Goal: Task Accomplishment & Management: Manage account settings

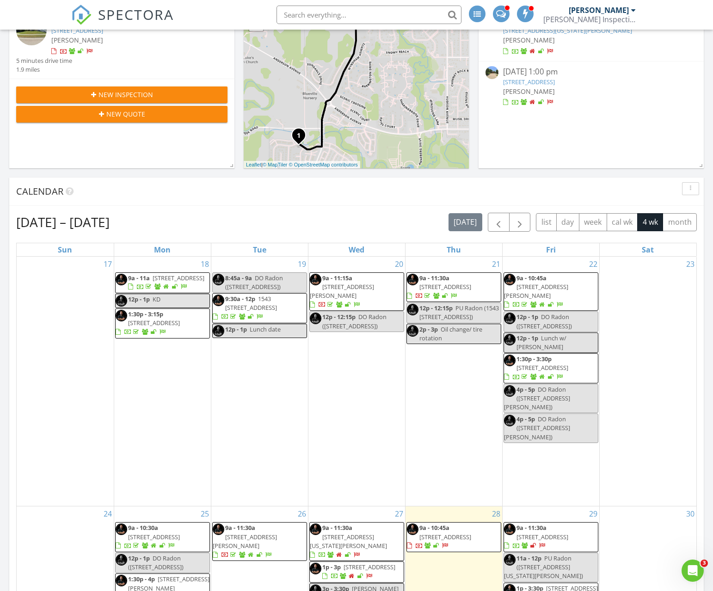
scroll to position [162, 0]
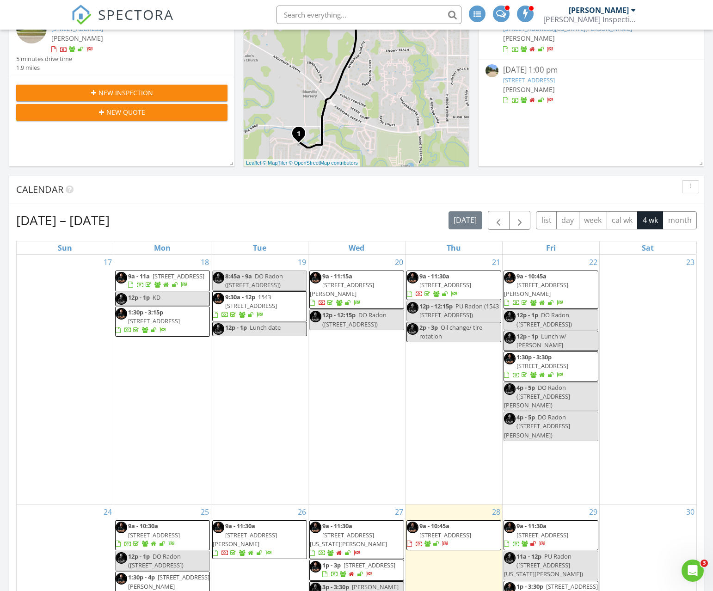
click at [568, 361] on span "3819 Emerald Cir, Manhattan 66503" at bounding box center [542, 365] width 52 height 8
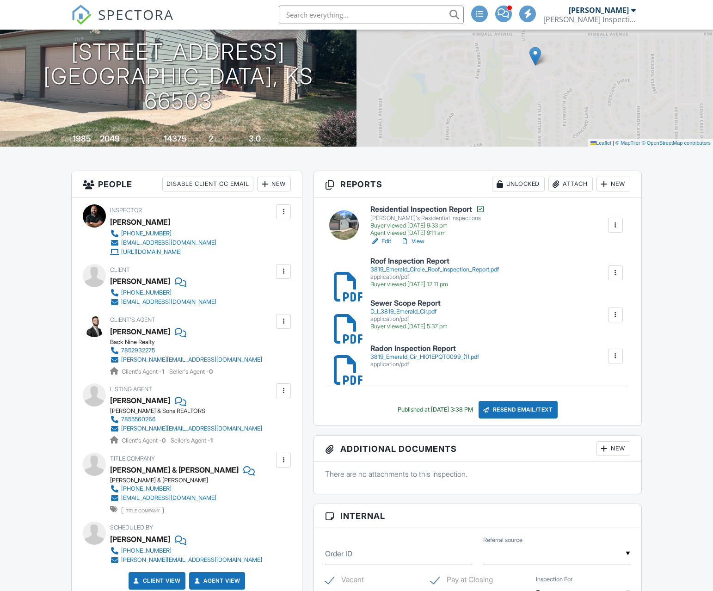
click at [567, 184] on div "Attach" at bounding box center [570, 184] width 44 height 15
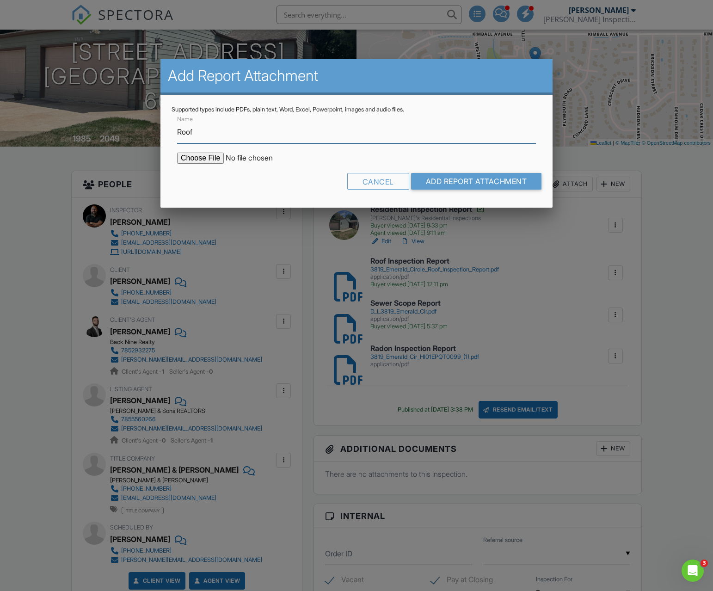
type input "Roof Replacement Quote"
click at [209, 158] on input "file" at bounding box center [255, 157] width 157 height 11
type input "C:\fakepath\3819 Emerald Circle Roof Quote.pdf"
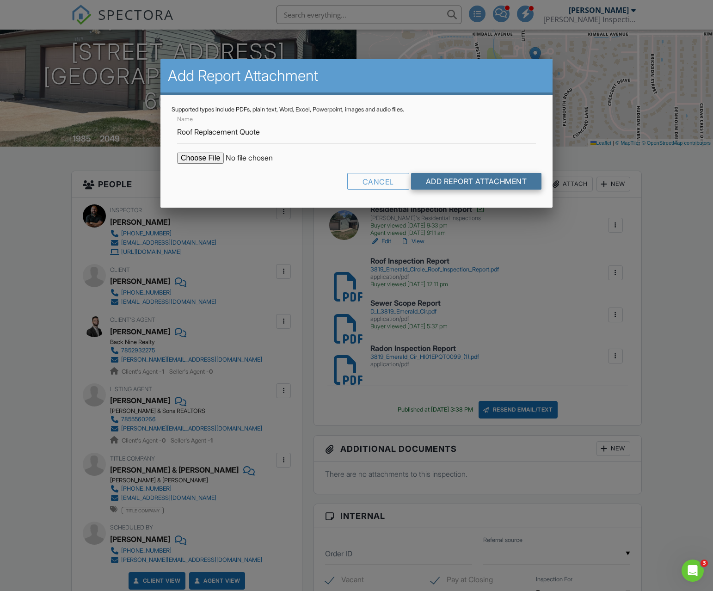
click at [472, 177] on input "Add Report Attachment" at bounding box center [476, 181] width 131 height 17
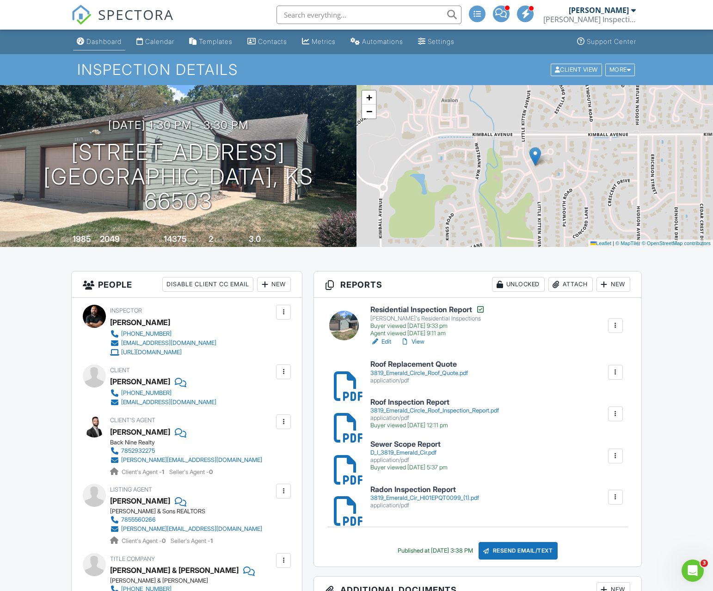
click at [113, 45] on div "Dashboard" at bounding box center [103, 41] width 35 height 8
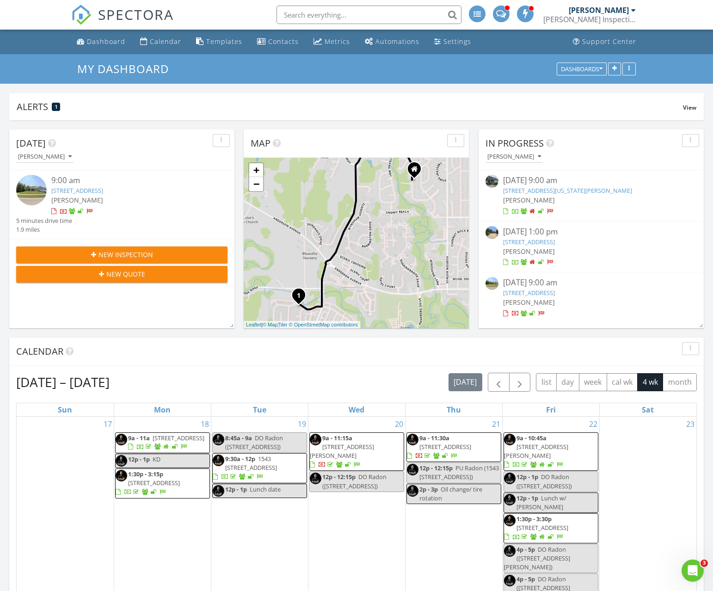
click at [685, 345] on button "button" at bounding box center [690, 348] width 17 height 13
click at [673, 365] on div "Refresh" at bounding box center [681, 369] width 33 height 11
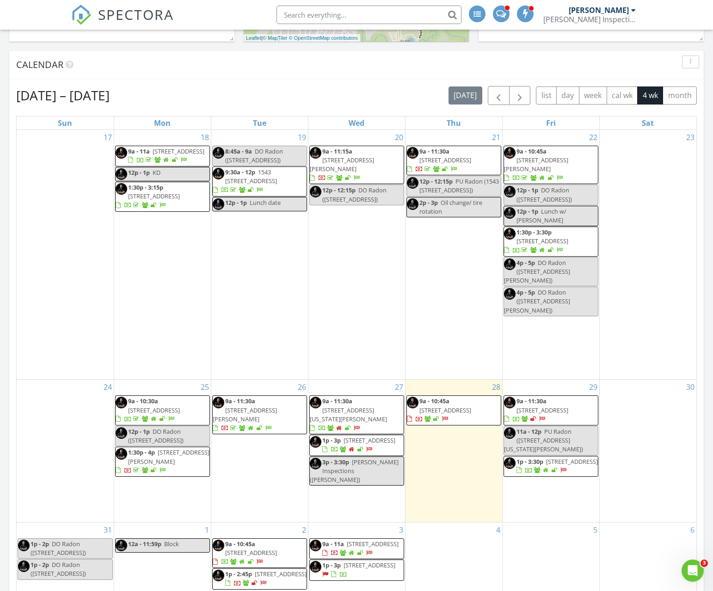
scroll to position [410, 0]
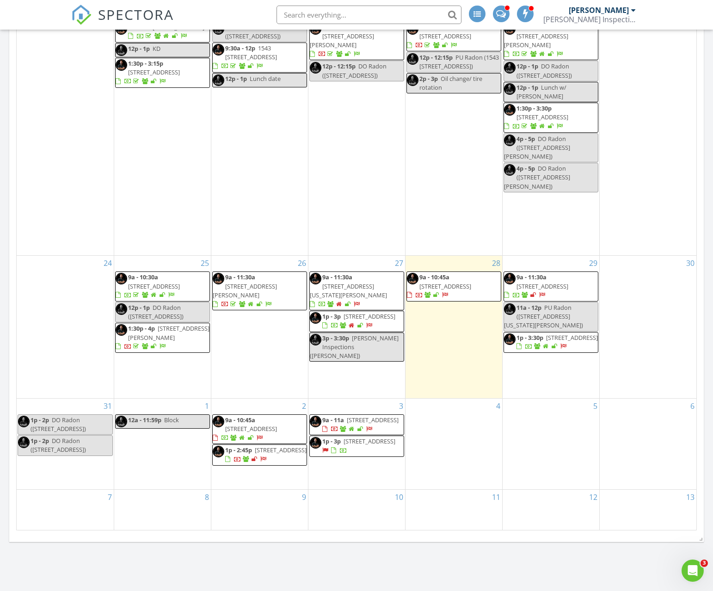
click at [354, 439] on span "1614 St Marys Rd, Junction City 66441" at bounding box center [369, 441] width 52 height 8
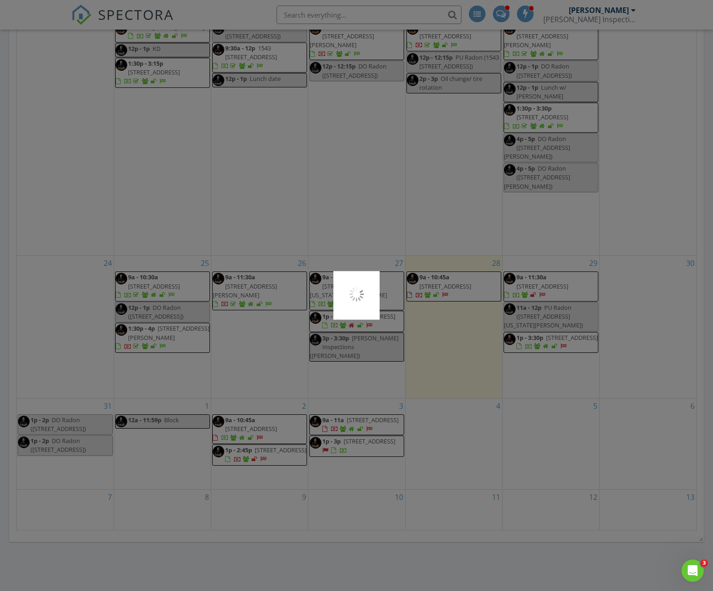
scroll to position [410, 0]
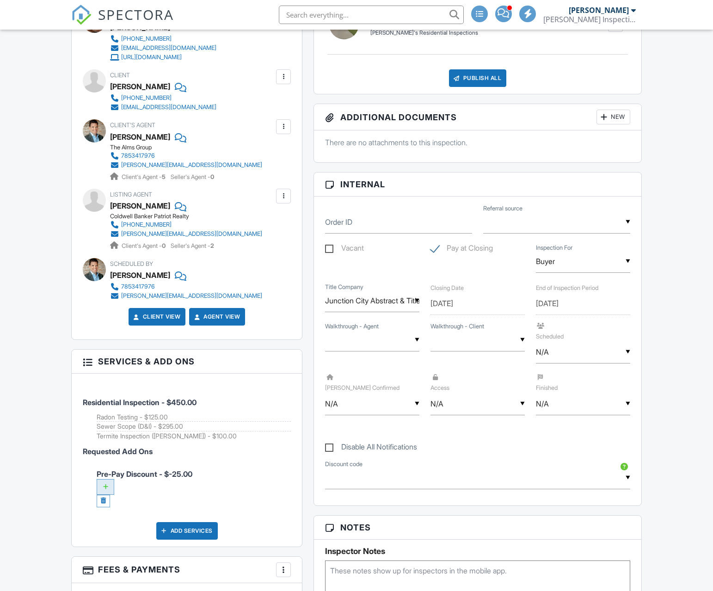
click at [111, 486] on div at bounding box center [106, 487] width 18 height 16
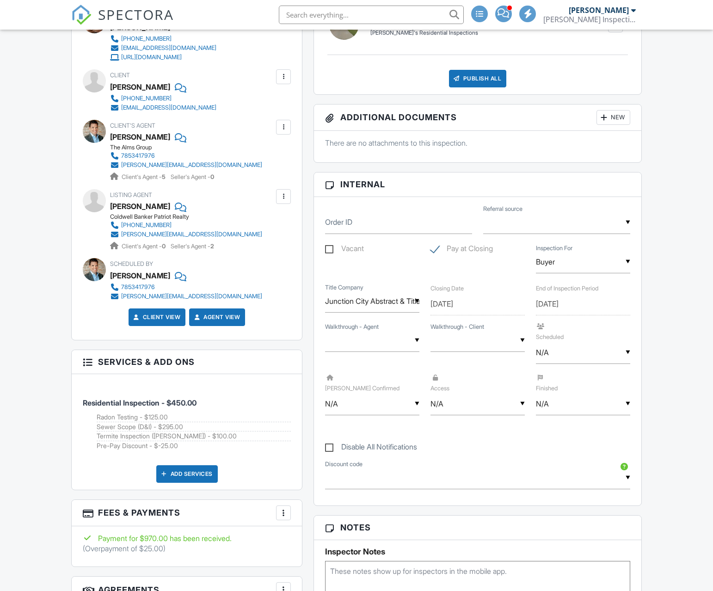
scroll to position [494, 0]
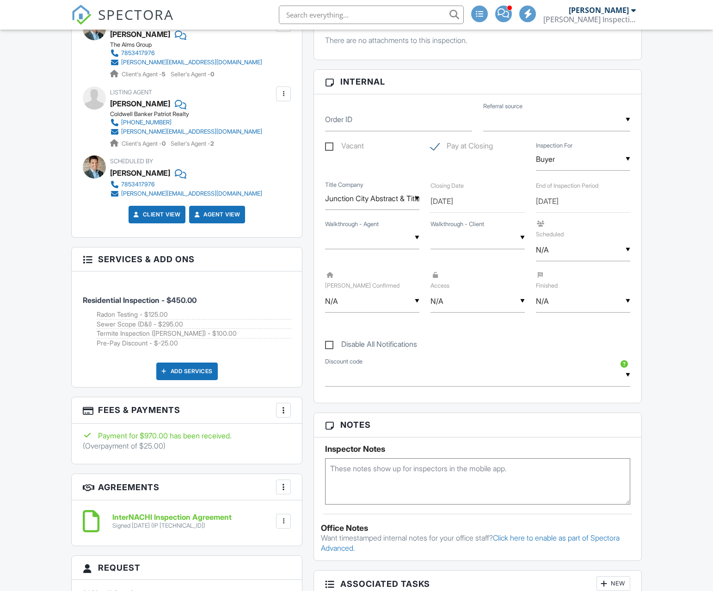
click at [279, 413] on div at bounding box center [283, 409] width 9 height 9
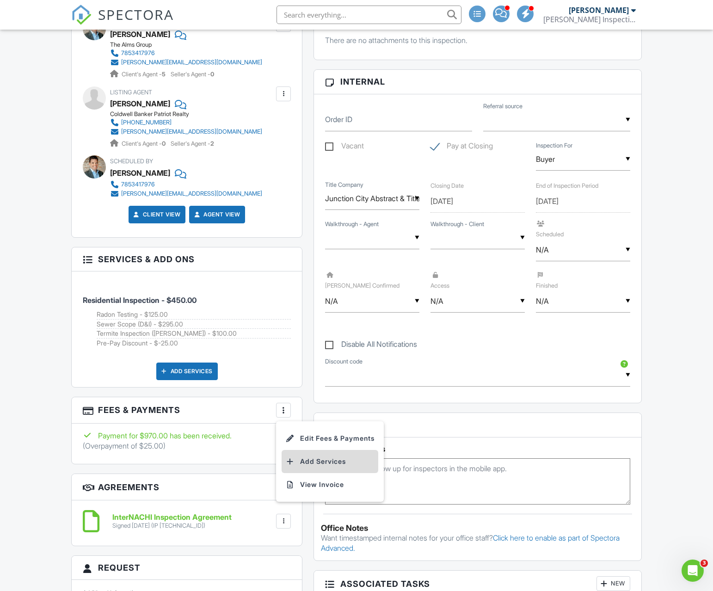
scroll to position [0, 0]
click at [318, 439] on li "Edit Fees & Payments" at bounding box center [329, 438] width 97 height 23
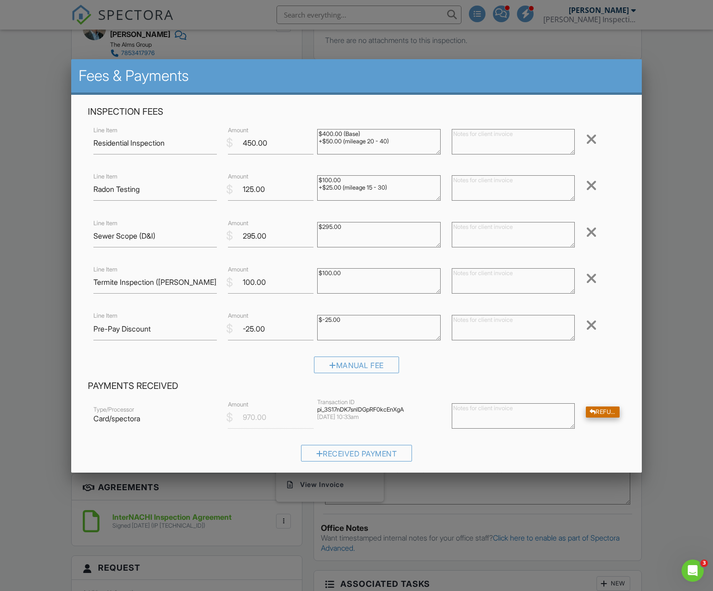
click at [605, 415] on div "Refund" at bounding box center [602, 412] width 34 height 12
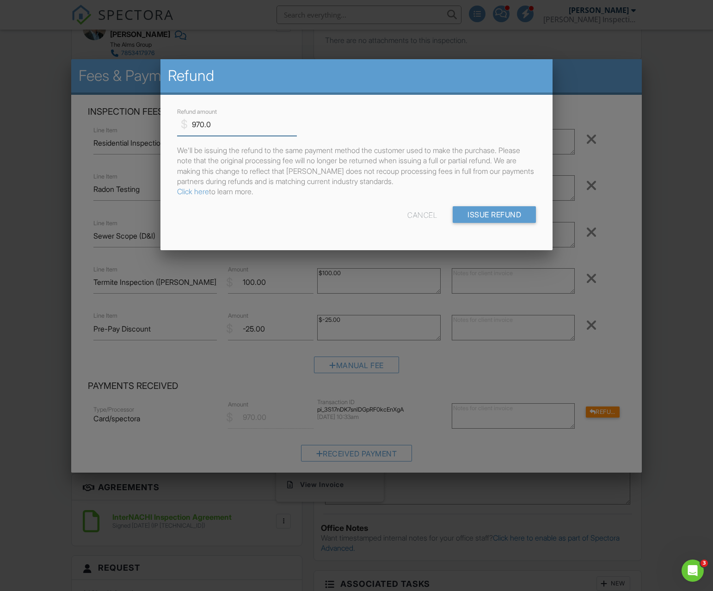
click at [202, 125] on input "970.0" at bounding box center [237, 124] width 120 height 23
type input "25"
click at [465, 208] on input "Issue Refund" at bounding box center [493, 214] width 83 height 17
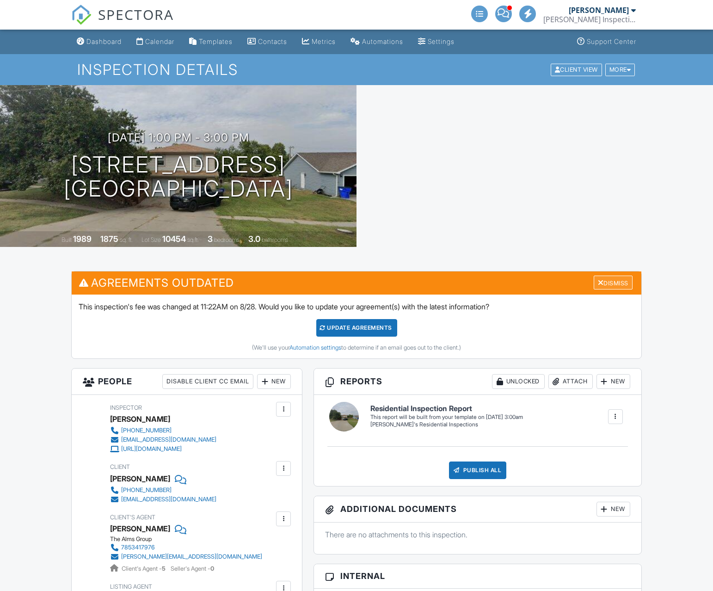
click at [619, 285] on div "Dismiss" at bounding box center [612, 282] width 39 height 14
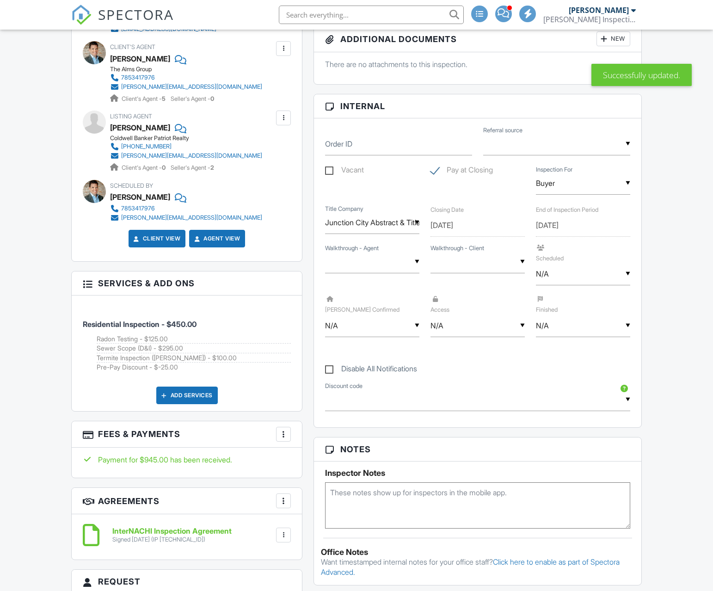
click at [353, 268] on div "▼ Unknown Yes No Unknown Yes No" at bounding box center [372, 261] width 94 height 23
drag, startPoint x: 353, startPoint y: 304, endPoint x: 358, endPoint y: 303, distance: 4.7
click at [354, 304] on span "Unknown" at bounding box center [357, 309] width 47 height 23
type input "Unknown"
drag, startPoint x: 442, startPoint y: 267, endPoint x: 441, endPoint y: 274, distance: 6.9
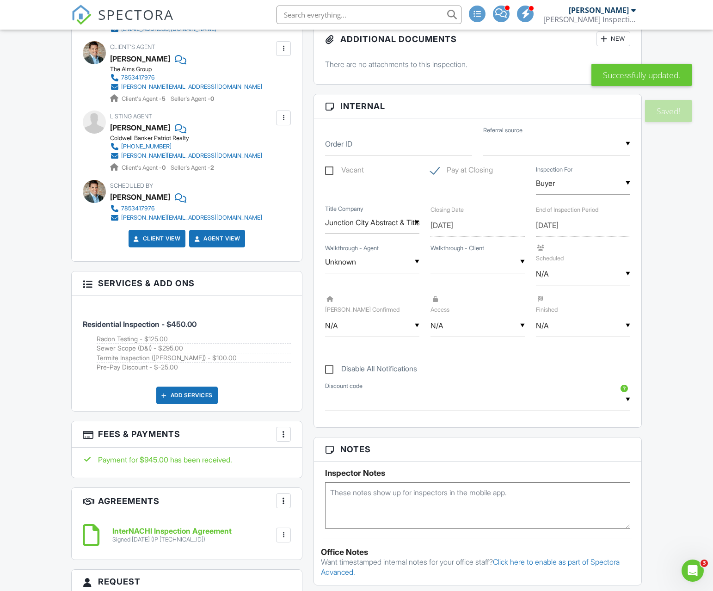
click at [442, 267] on div "▼ Unknown Yes No Unknown Yes No" at bounding box center [477, 261] width 94 height 23
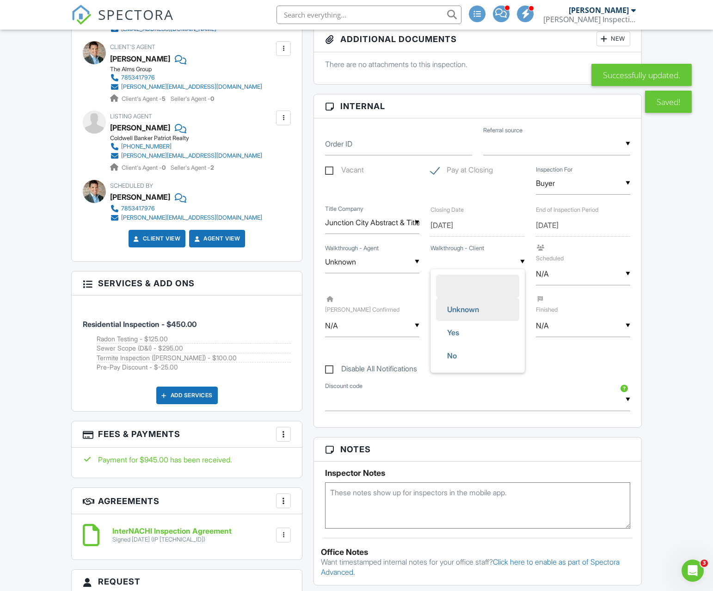
click at [452, 306] on span "Unknown" at bounding box center [462, 309] width 47 height 23
type input "Unknown"
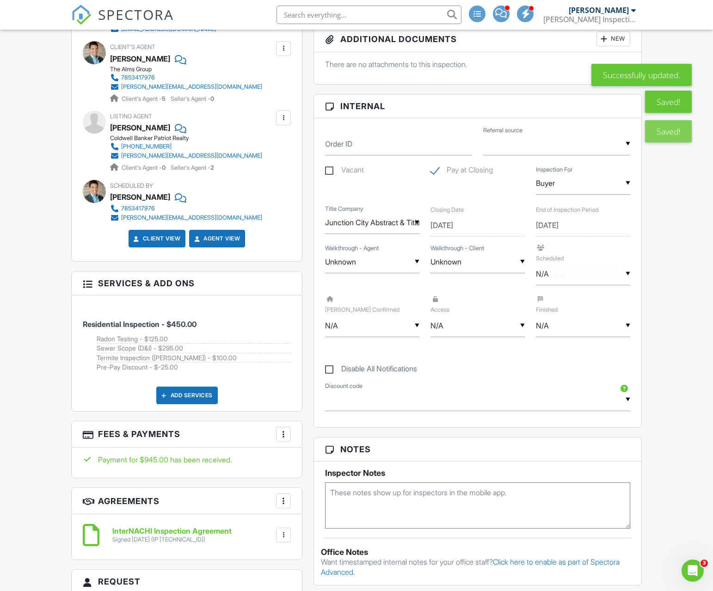
click at [545, 282] on div "▼ N/A N/A Yes No N/A Yes No" at bounding box center [583, 273] width 94 height 23
drag, startPoint x: 555, startPoint y: 341, endPoint x: 547, endPoint y: 341, distance: 7.9
click at [555, 341] on span "No" at bounding box center [557, 344] width 24 height 23
type input "No"
click at [351, 327] on div "▼ N/A N/A Yes No N/A Yes No" at bounding box center [372, 325] width 94 height 23
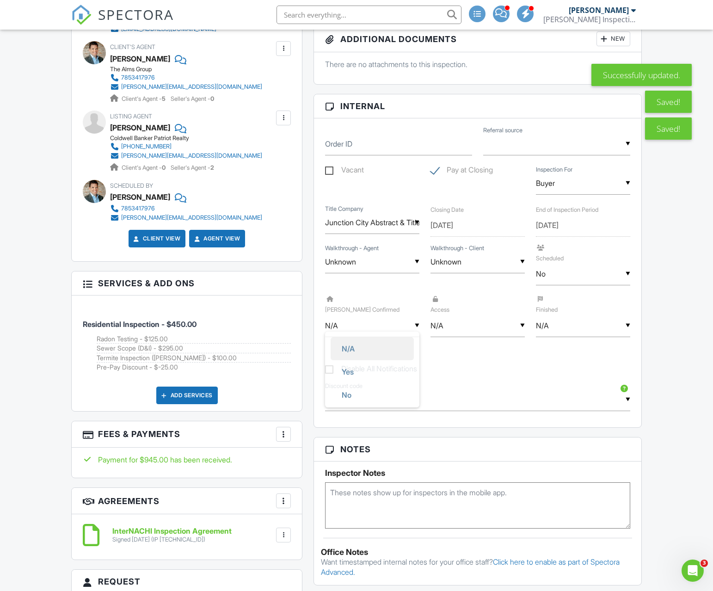
scroll to position [373, 0]
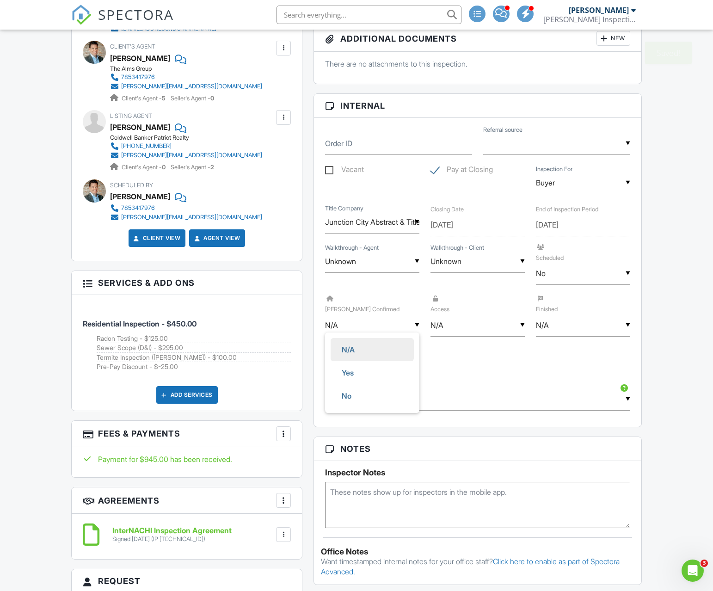
drag, startPoint x: 358, startPoint y: 353, endPoint x: 390, endPoint y: 347, distance: 32.5
click at [358, 353] on span "N/A" at bounding box center [348, 349] width 28 height 23
click at [475, 329] on div "▼ N/A N/A Yes No N/A Yes No" at bounding box center [477, 325] width 94 height 23
drag, startPoint x: 452, startPoint y: 394, endPoint x: 459, endPoint y: 389, distance: 8.5
click at [454, 393] on span "No" at bounding box center [451, 395] width 24 height 23
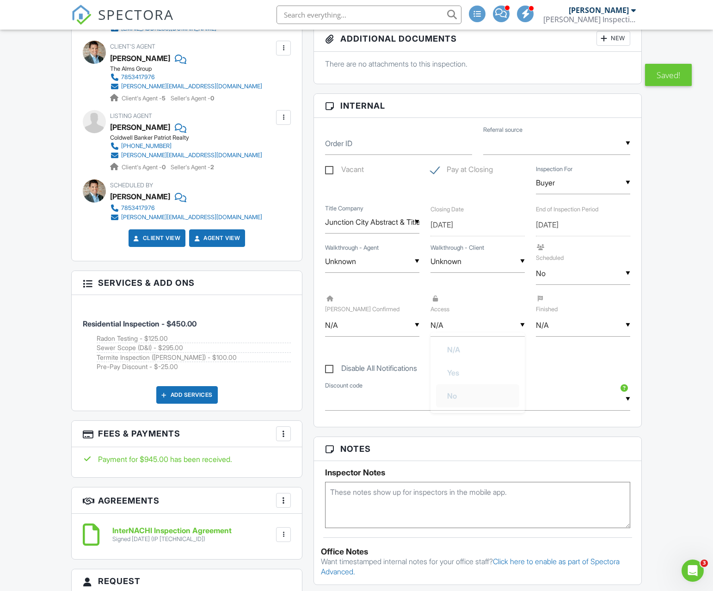
type input "No"
click at [549, 329] on div "▼ N/A N/A Yes No N/A Yes No" at bounding box center [583, 325] width 94 height 23
click at [558, 395] on span "No" at bounding box center [557, 395] width 24 height 23
type input "No"
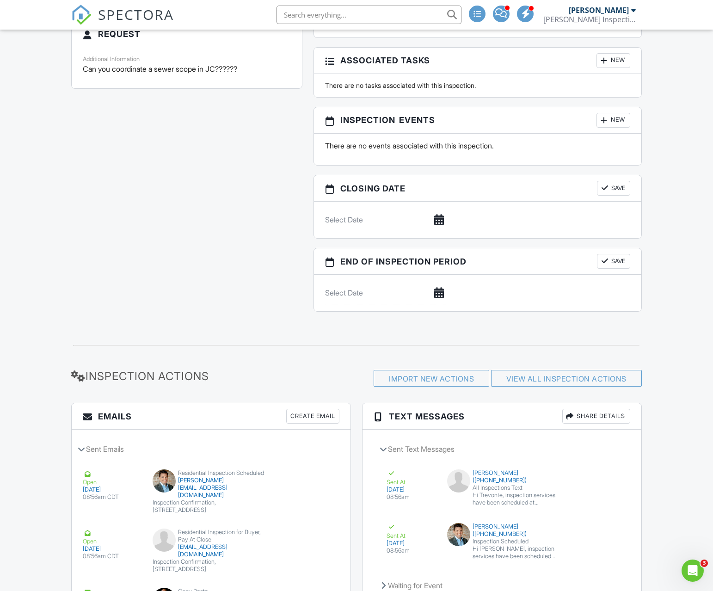
scroll to position [949, 0]
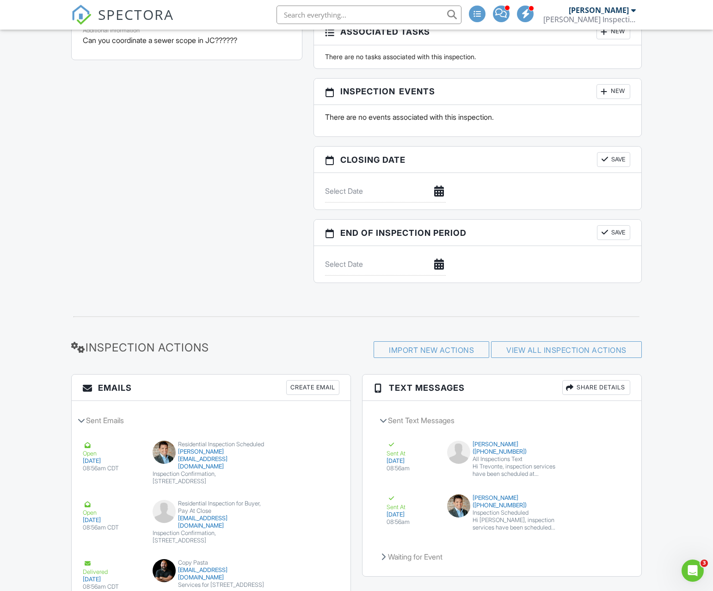
click at [303, 389] on div "Create Email" at bounding box center [312, 387] width 53 height 15
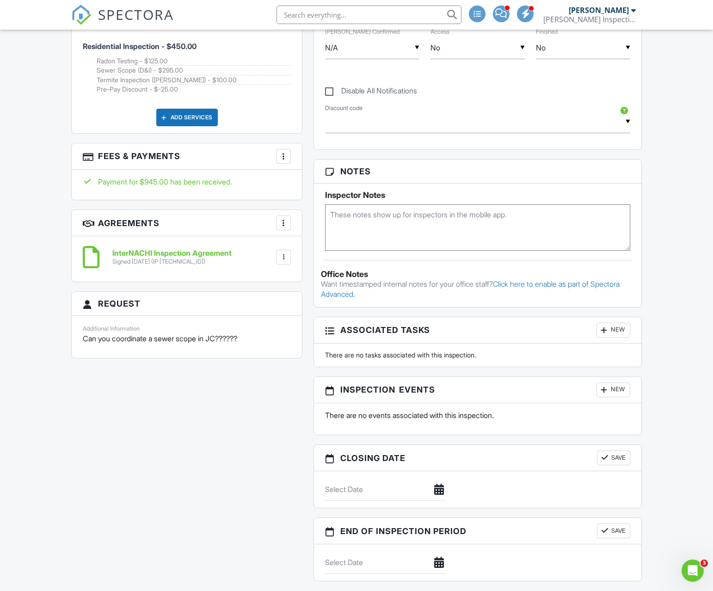
scroll to position [889, 0]
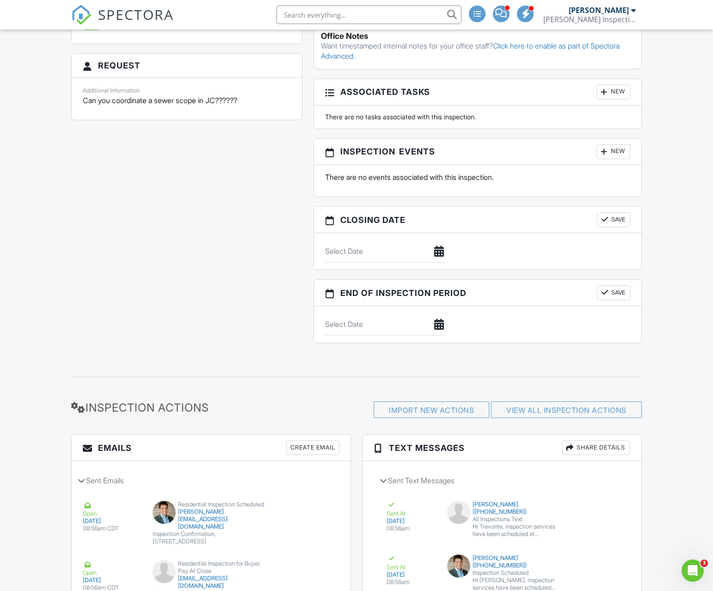
click at [619, 154] on div "New" at bounding box center [613, 151] width 34 height 15
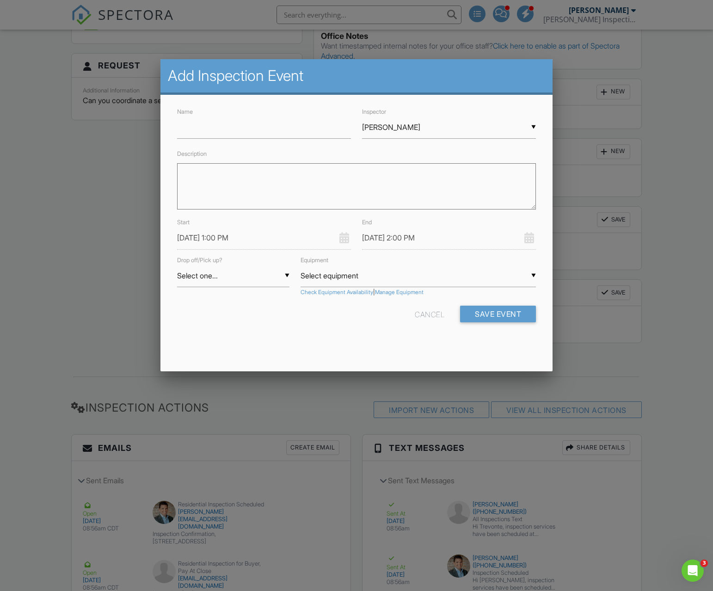
drag, startPoint x: 365, startPoint y: 390, endPoint x: 329, endPoint y: 372, distance: 39.5
click at [364, 389] on div at bounding box center [356, 323] width 713 height 738
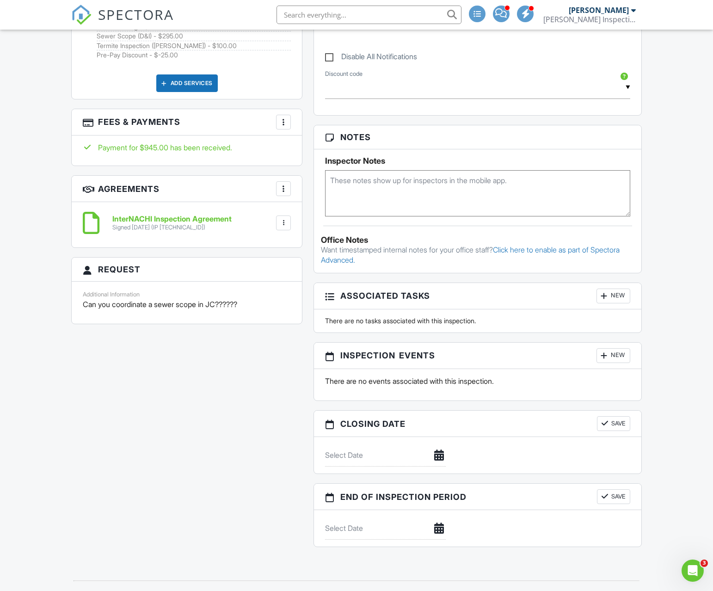
scroll to position [722, 0]
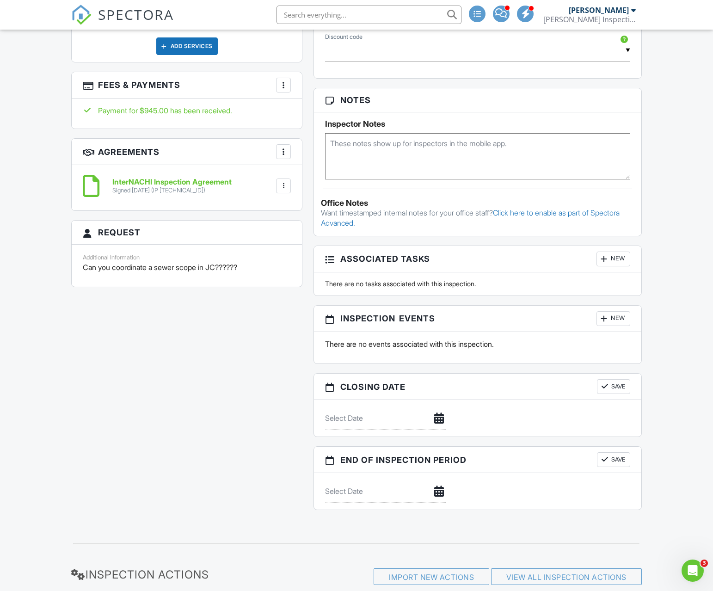
click at [614, 320] on div "New" at bounding box center [613, 318] width 34 height 15
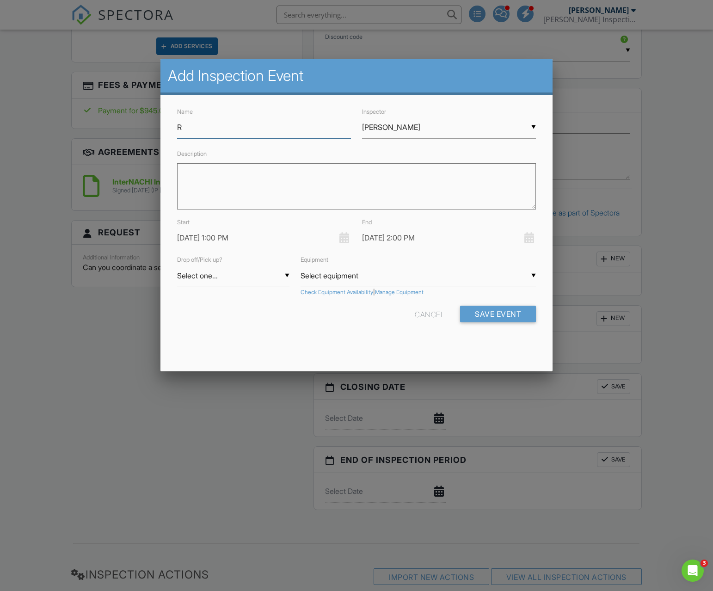
drag, startPoint x: 202, startPoint y: 130, endPoint x: 149, endPoint y: 125, distance: 53.9
click at [150, 125] on body "SPECTORA Lincoln Mertz Mertz Inspections Role: Inspector Dashboard New Inspecti…" at bounding box center [356, 303] width 713 height 2051
type input "DO Radon"
click at [220, 245] on input "09/03/2025 1:00 PM" at bounding box center [264, 237] width 174 height 23
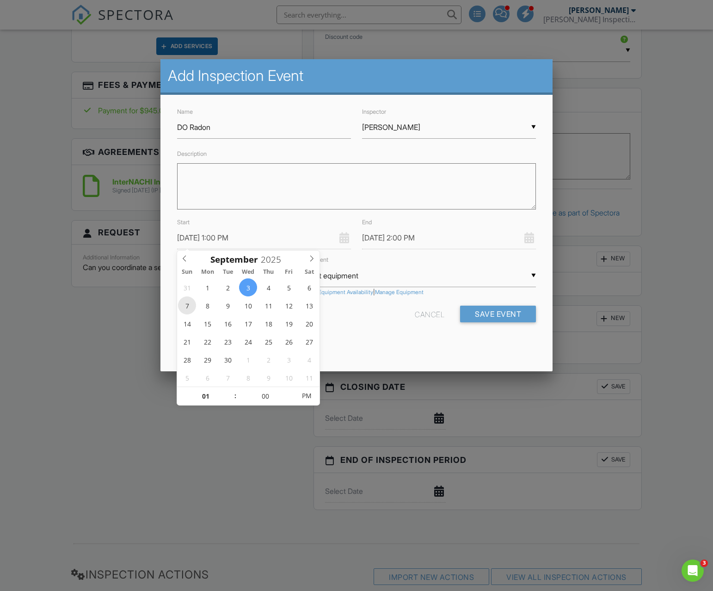
type input "09/07/2025 1:00 PM"
type input "09/07/2025 2:00 PM"
click at [280, 204] on textarea "Description" at bounding box center [356, 186] width 359 height 46
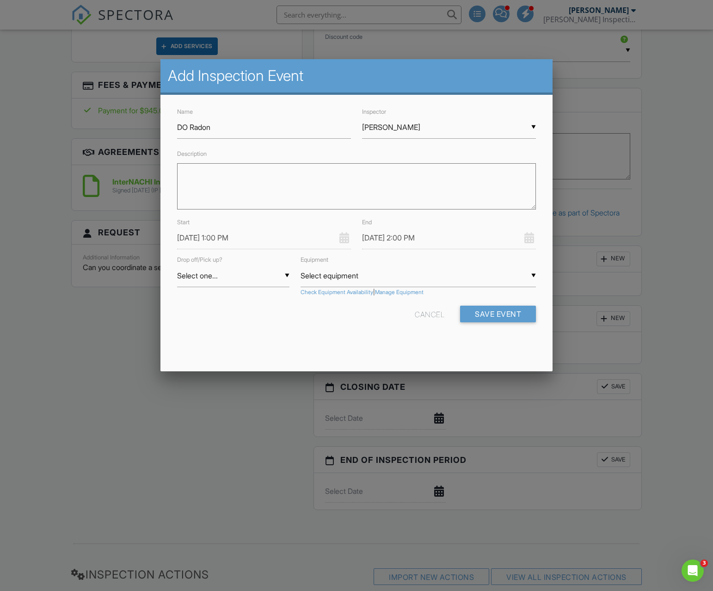
paste textarea "Hi Rick, I would like to schedule a termite inspection for 1614 St Marys Rd, Ju…"
type textarea "Hi Rick, I would like to schedule a termite inspection for 1614 St Marys Rd, Ju…"
type textarea "Built 1989"
drag, startPoint x: 279, startPoint y: 281, endPoint x: 272, endPoint y: 282, distance: 7.1
click at [279, 281] on div "▼ Select one... Select one... Drop Pickup Select one... Drop Pickup" at bounding box center [233, 275] width 112 height 23
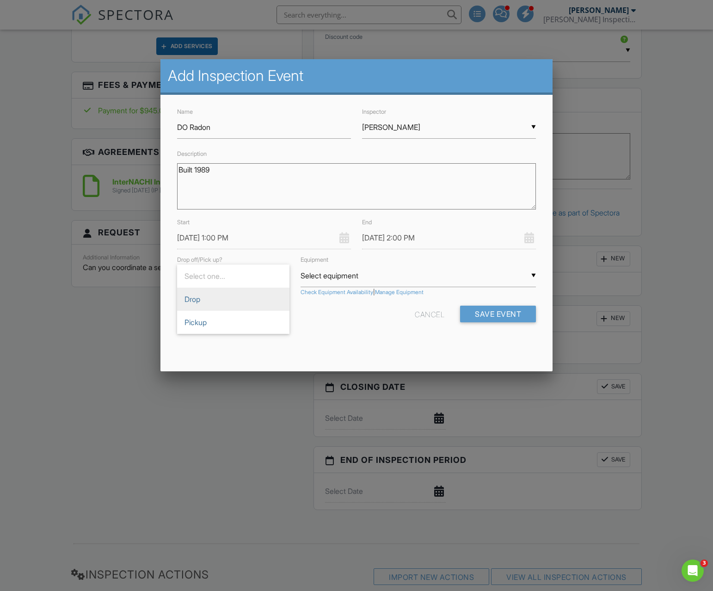
click at [232, 297] on span "Drop" at bounding box center [233, 298] width 112 height 23
type input "Drop"
click at [485, 307] on button "Save Event" at bounding box center [498, 313] width 76 height 17
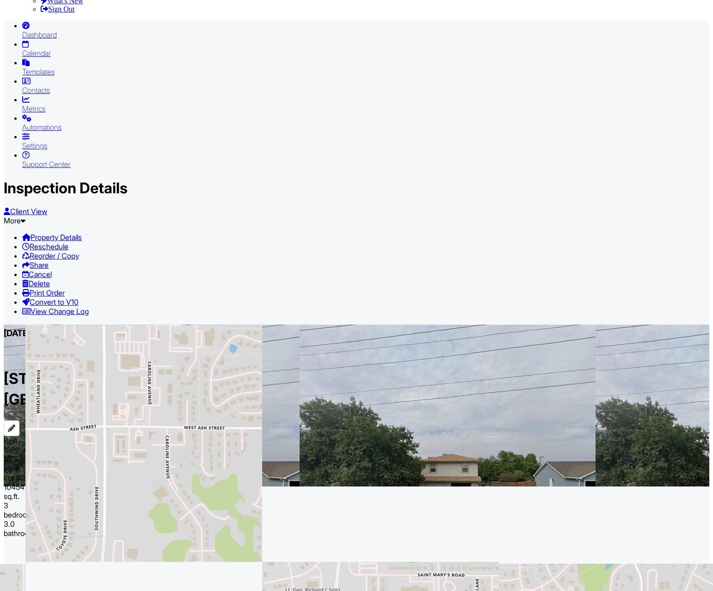
scroll to position [634, 0]
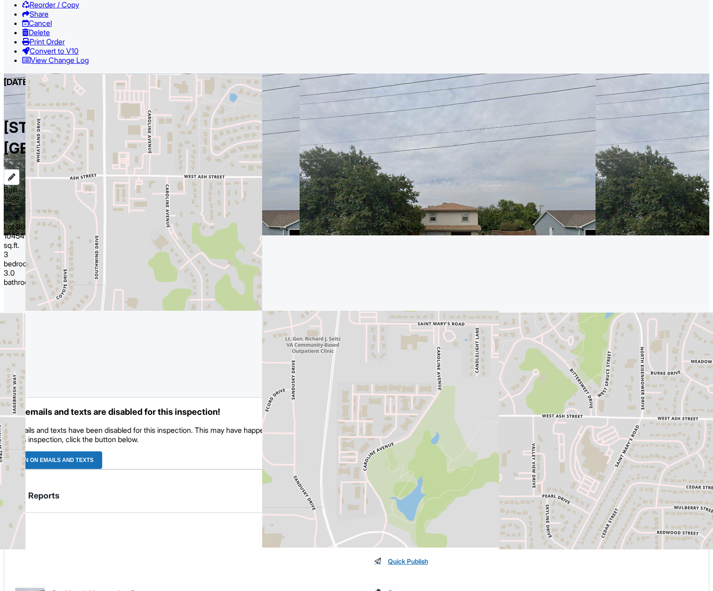
drag, startPoint x: 615, startPoint y: 432, endPoint x: 474, endPoint y: 390, distance: 146.5
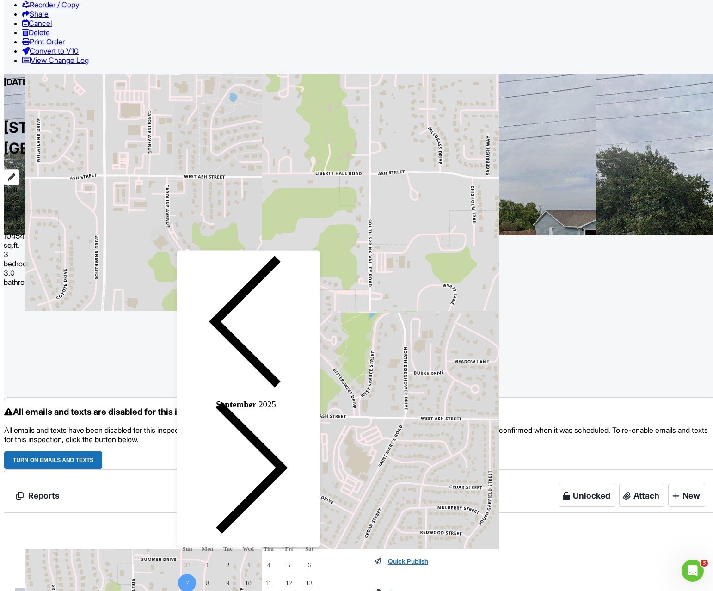
scroll to position [0, 0]
type input "[DATE] 1:00 PM"
type input "[DATE] 2:00 PM"
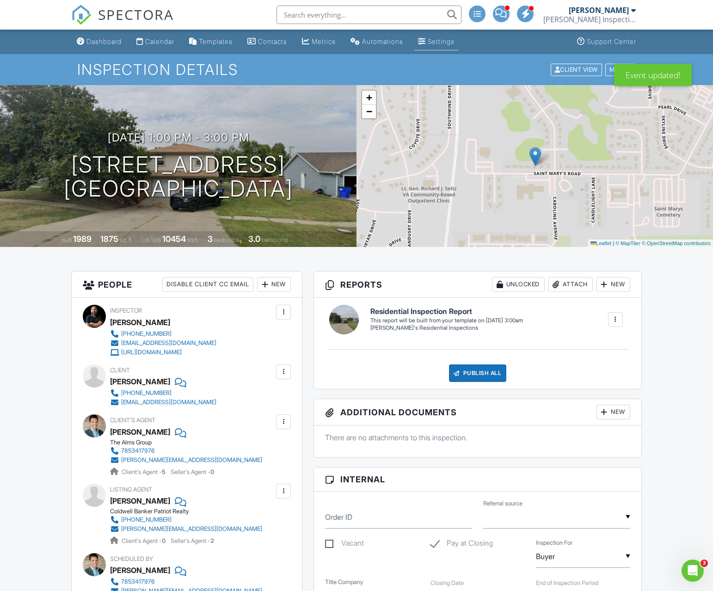
click at [443, 43] on div "Settings" at bounding box center [440, 41] width 27 height 8
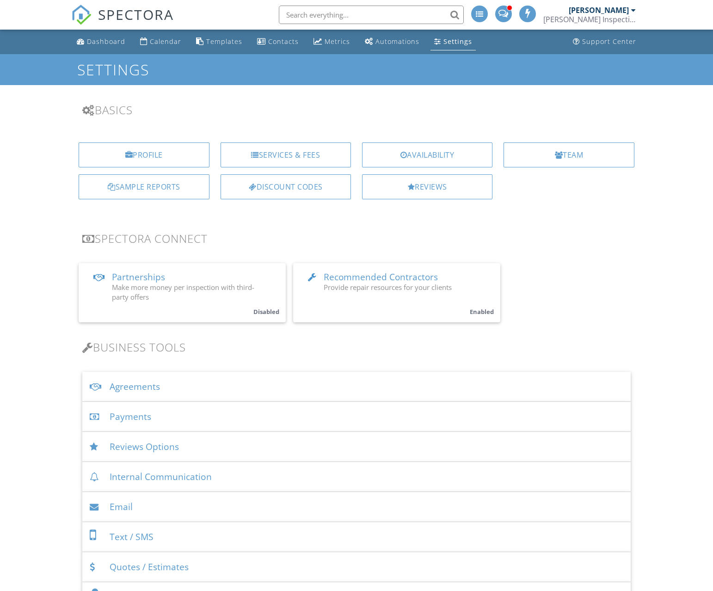
click at [463, 155] on div "Availability" at bounding box center [427, 154] width 130 height 25
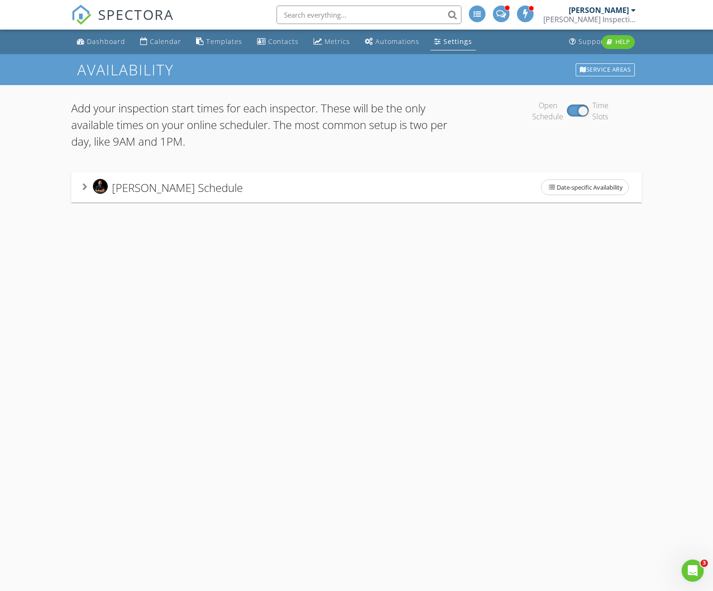
click at [105, 200] on div "[PERSON_NAME] Schedule Date-specific Availability" at bounding box center [356, 187] width 570 height 30
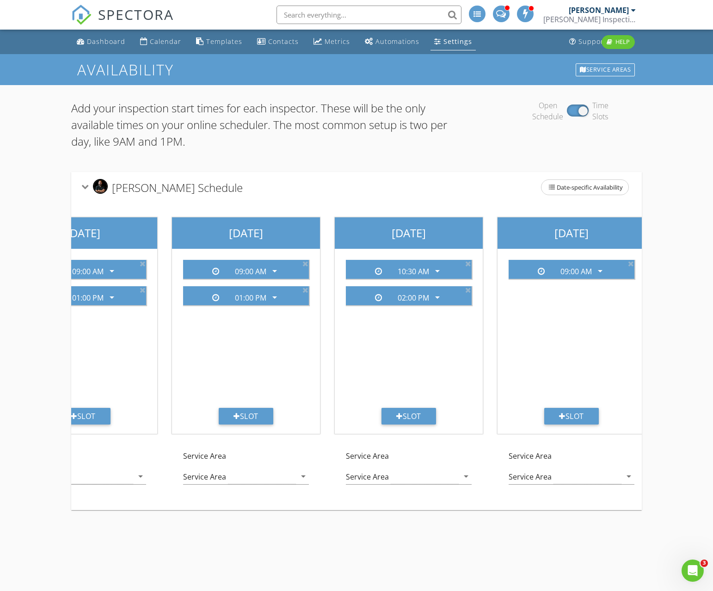
scroll to position [0, 557]
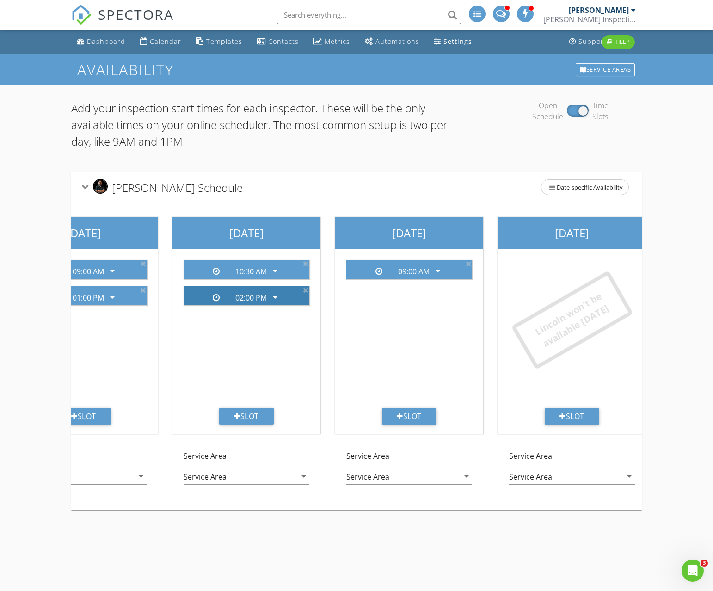
click at [277, 303] on icon "arrow_drop_down" at bounding box center [274, 297] width 11 height 11
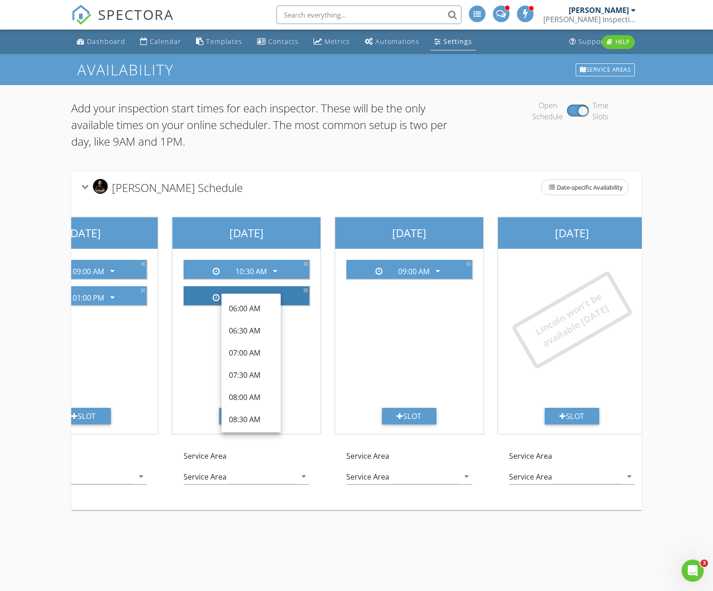
drag, startPoint x: 339, startPoint y: 331, endPoint x: 281, endPoint y: 288, distance: 73.0
click at [339, 331] on div "09:00 AM arrow_drop_down" at bounding box center [409, 329] width 140 height 155
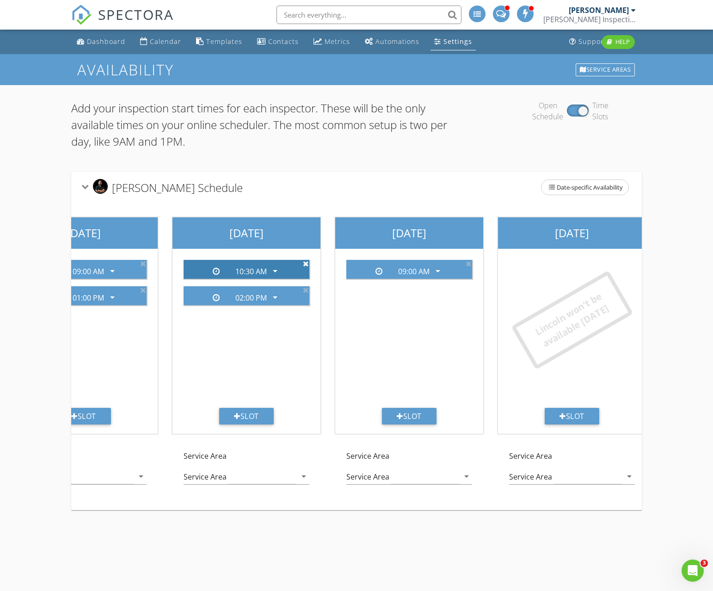
click at [307, 262] on icon at bounding box center [306, 263] width 6 height 7
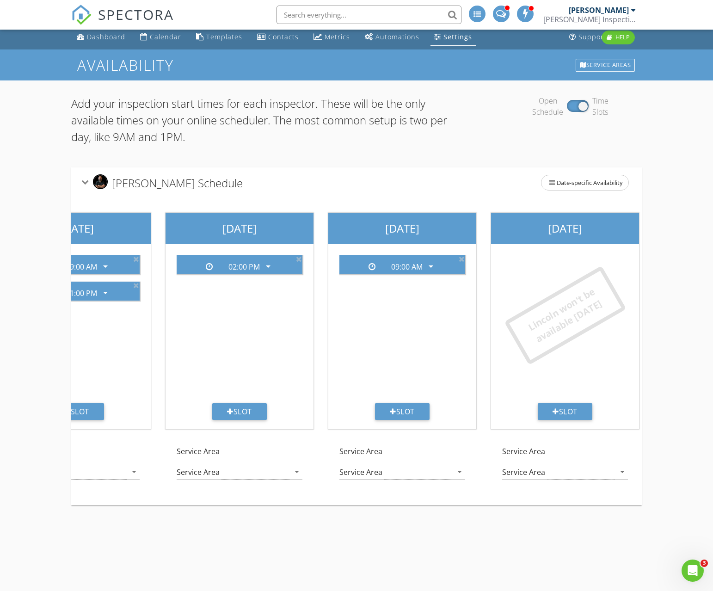
scroll to position [0, 568]
